Goal: Navigation & Orientation: Find specific page/section

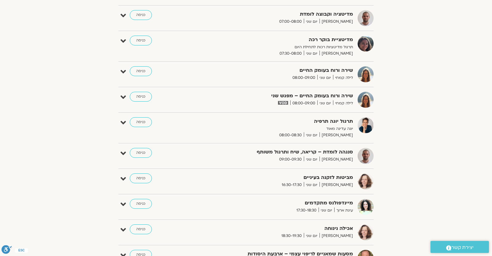
scroll to position [22, 0]
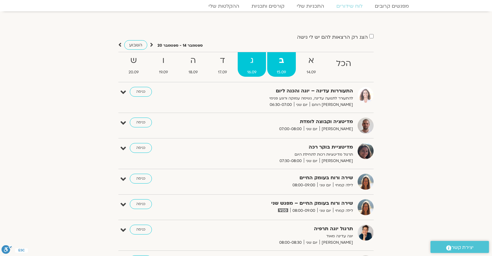
click at [239, 63] on strong "ג" at bounding box center [251, 61] width 28 height 14
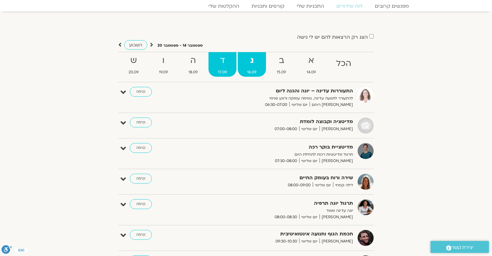
click at [227, 65] on strong "ד" at bounding box center [222, 61] width 28 height 14
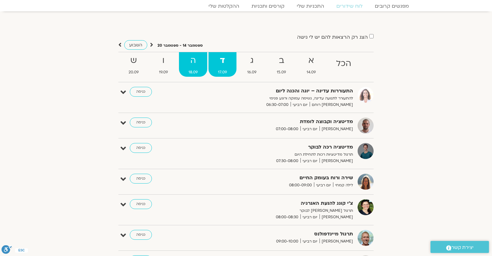
click at [195, 65] on strong "ה" at bounding box center [193, 61] width 28 height 14
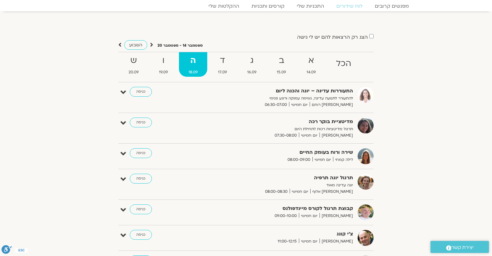
scroll to position [0, 0]
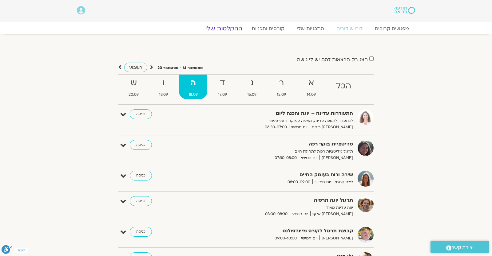
click at [241, 27] on link "ההקלטות שלי" at bounding box center [224, 28] width 52 height 7
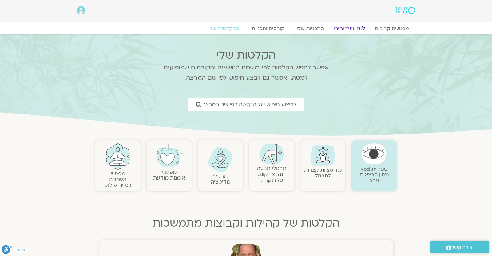
click at [341, 29] on link "לוח שידורים" at bounding box center [349, 28] width 46 height 7
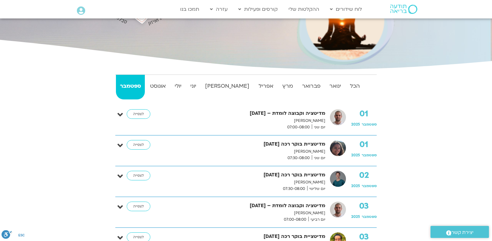
scroll to position [290, 0]
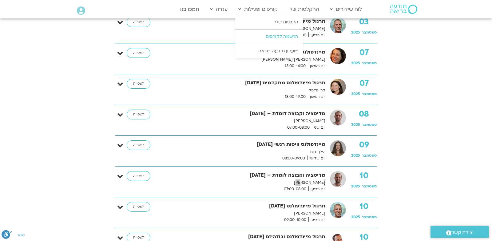
scroll to position [75, 0]
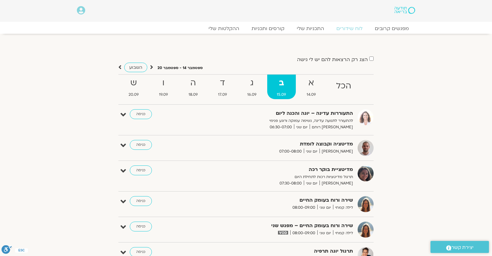
click at [460, 103] on section "הצג רק הרצאות להם יש [PERSON_NAME] גישה [DATE] - [DATE] השבוע להציג אירועים שפת…" at bounding box center [246, 250] width 492 height 420
